Goal: Task Accomplishment & Management: Complete application form

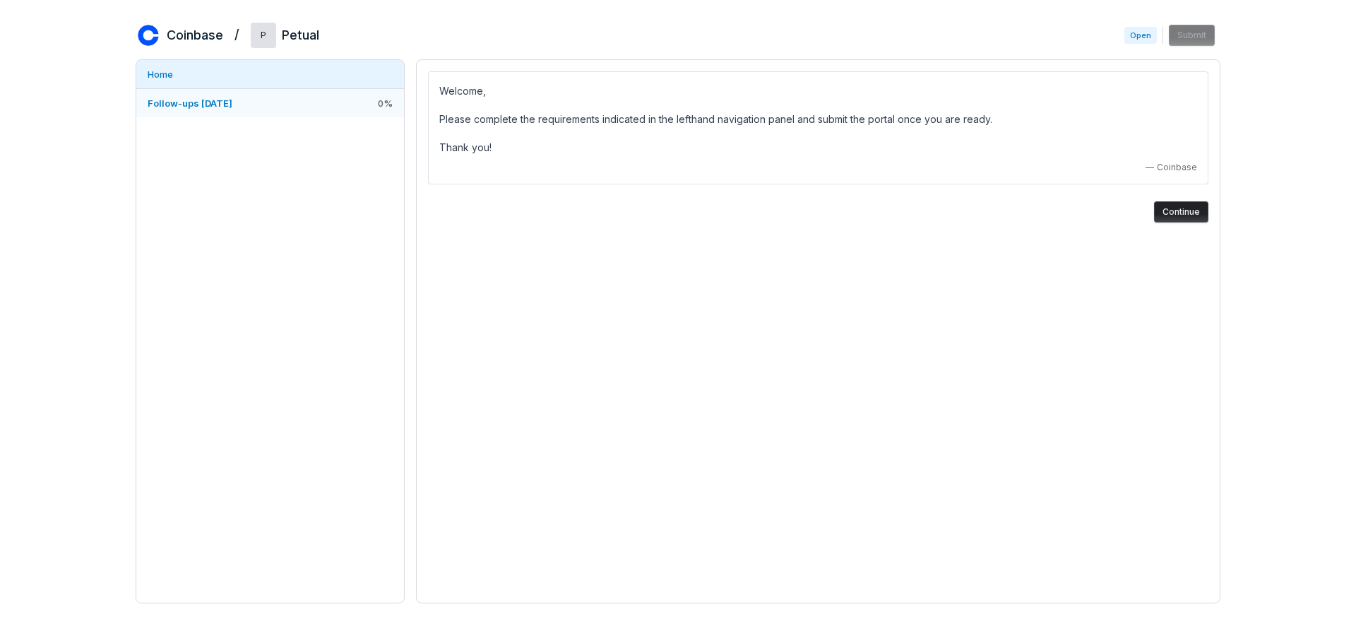
click at [292, 104] on link "Follow-ups [DATE] 0 %" at bounding box center [270, 103] width 268 height 28
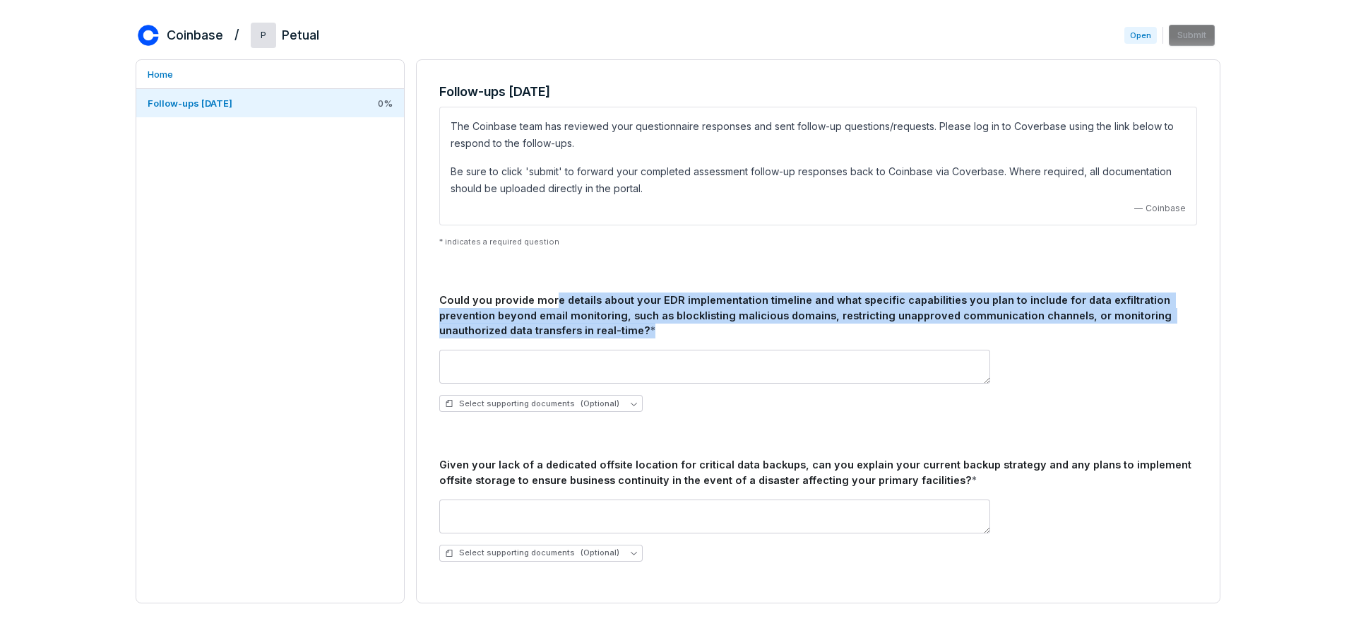
drag, startPoint x: 626, startPoint y: 336, endPoint x: 549, endPoint y: 302, distance: 84.1
click at [549, 302] on div "Could you provide more details about your EDR implementation timeline and what …" at bounding box center [818, 315] width 758 height 46
click at [550, 302] on div "Could you provide more details about your EDR implementation timeline and what …" at bounding box center [818, 315] width 758 height 46
drag, startPoint x: 568, startPoint y: 303, endPoint x: 634, endPoint y: 341, distance: 76.0
click at [634, 341] on div "Could you provide more details about your EDR implementation timeline and what …" at bounding box center [818, 357] width 758 height 131
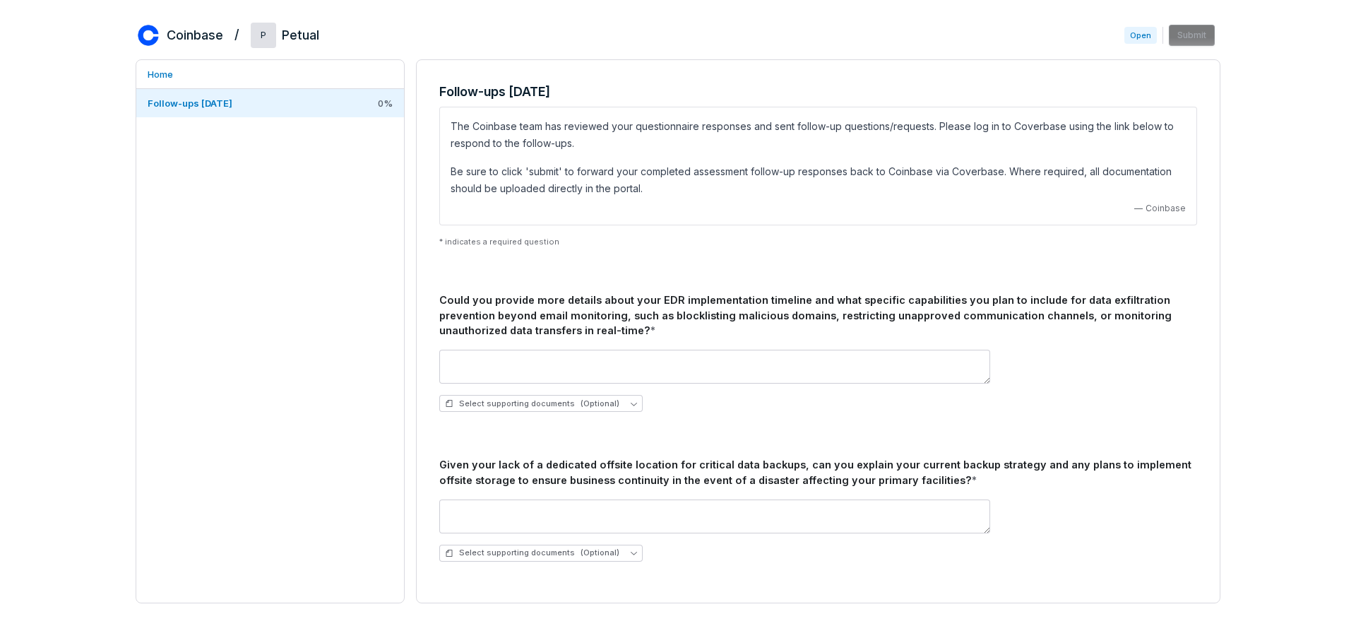
click at [634, 341] on div "Select supporting documents (Optional)" at bounding box center [818, 380] width 758 height 85
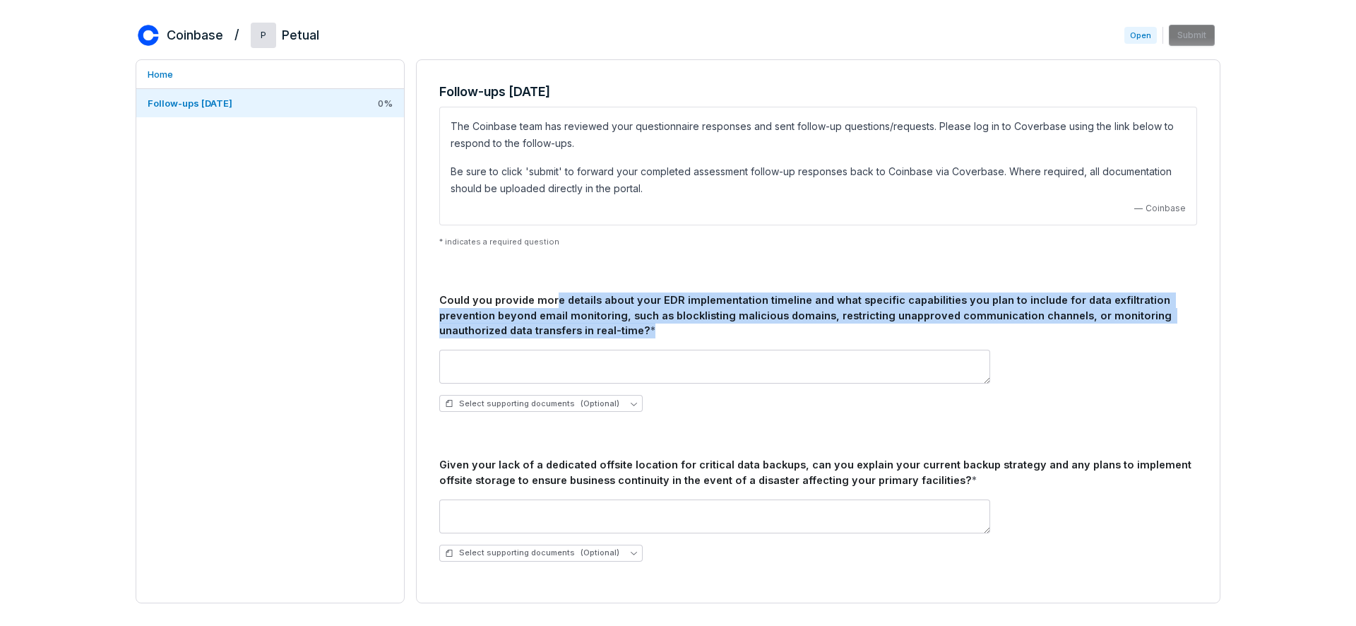
drag, startPoint x: 601, startPoint y: 338, endPoint x: 550, endPoint y: 302, distance: 61.4
click at [550, 302] on div "Could you provide more details about your EDR implementation timeline and what …" at bounding box center [818, 357] width 758 height 131
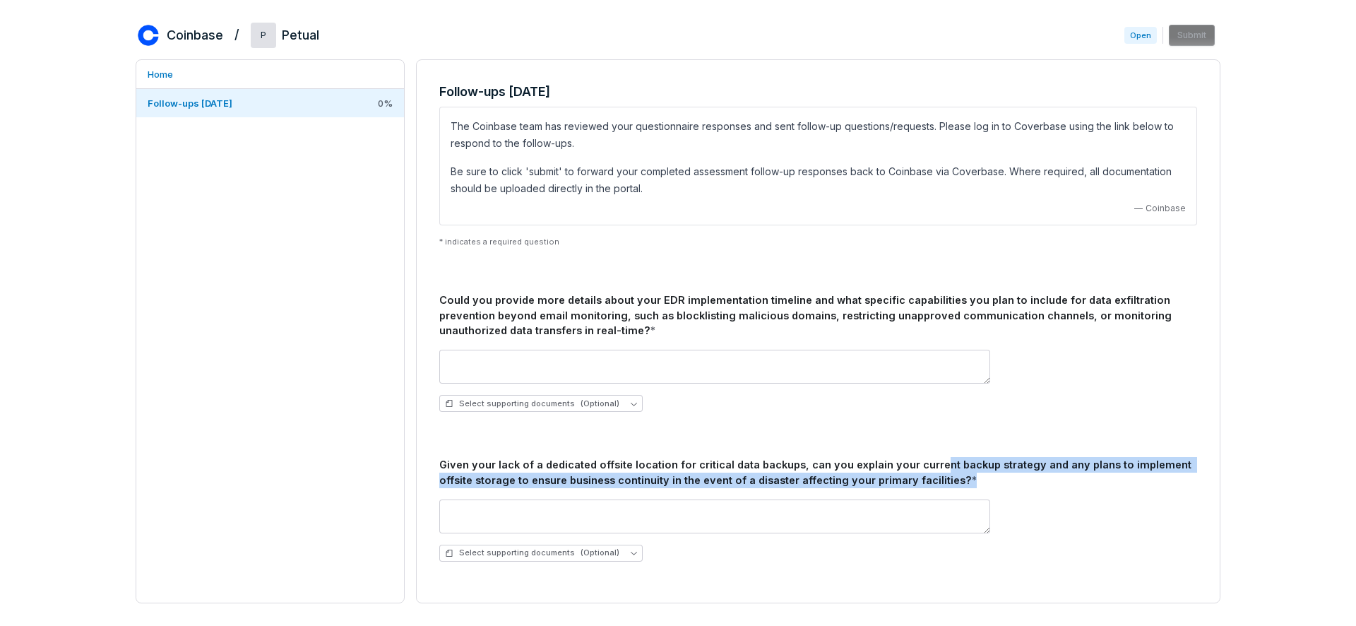
drag, startPoint x: 939, startPoint y: 477, endPoint x: 921, endPoint y: 468, distance: 19.6
click at [921, 468] on div "Given your lack of a dedicated offsite location for critical data backups, can …" at bounding box center [818, 472] width 758 height 31
drag, startPoint x: 923, startPoint y: 468, endPoint x: 970, endPoint y: 490, distance: 51.5
click at [970, 490] on div "Given your lack of a dedicated offsite location for critical data backups, can …" at bounding box center [818, 515] width 758 height 116
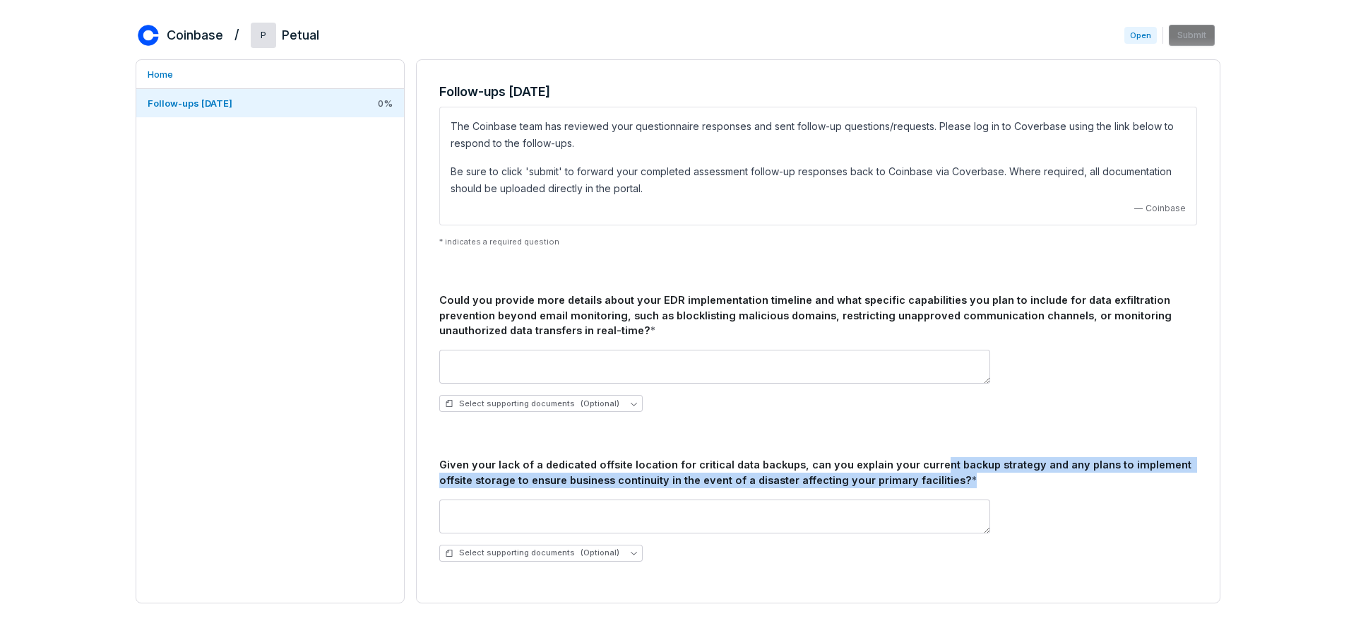
click at [967, 489] on div "Select supporting documents (Optional)" at bounding box center [818, 530] width 758 height 85
